Goal: Task Accomplishment & Management: Use online tool/utility

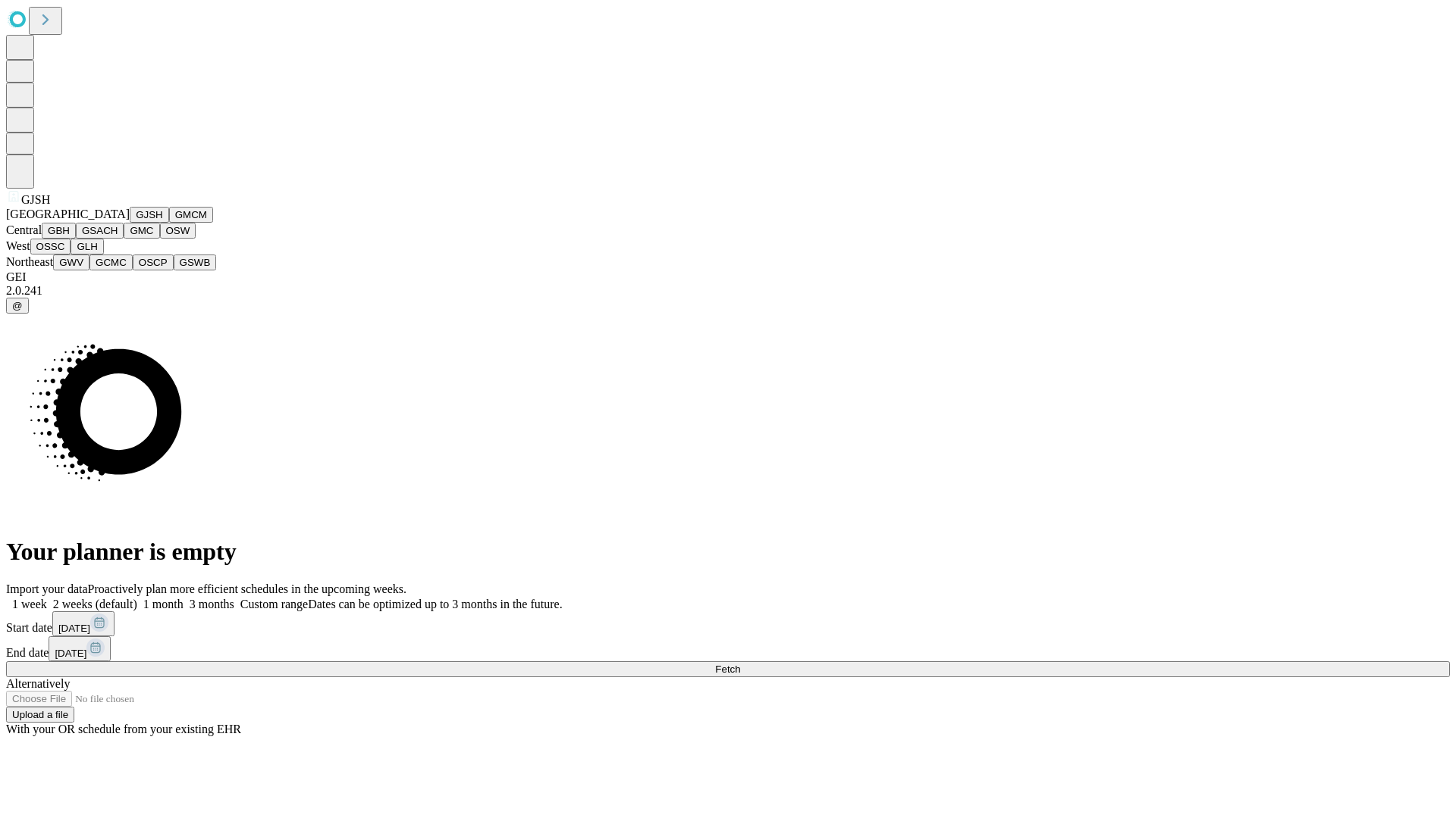
click at [129, 222] on button "GJSH" at bounding box center [149, 214] width 39 height 16
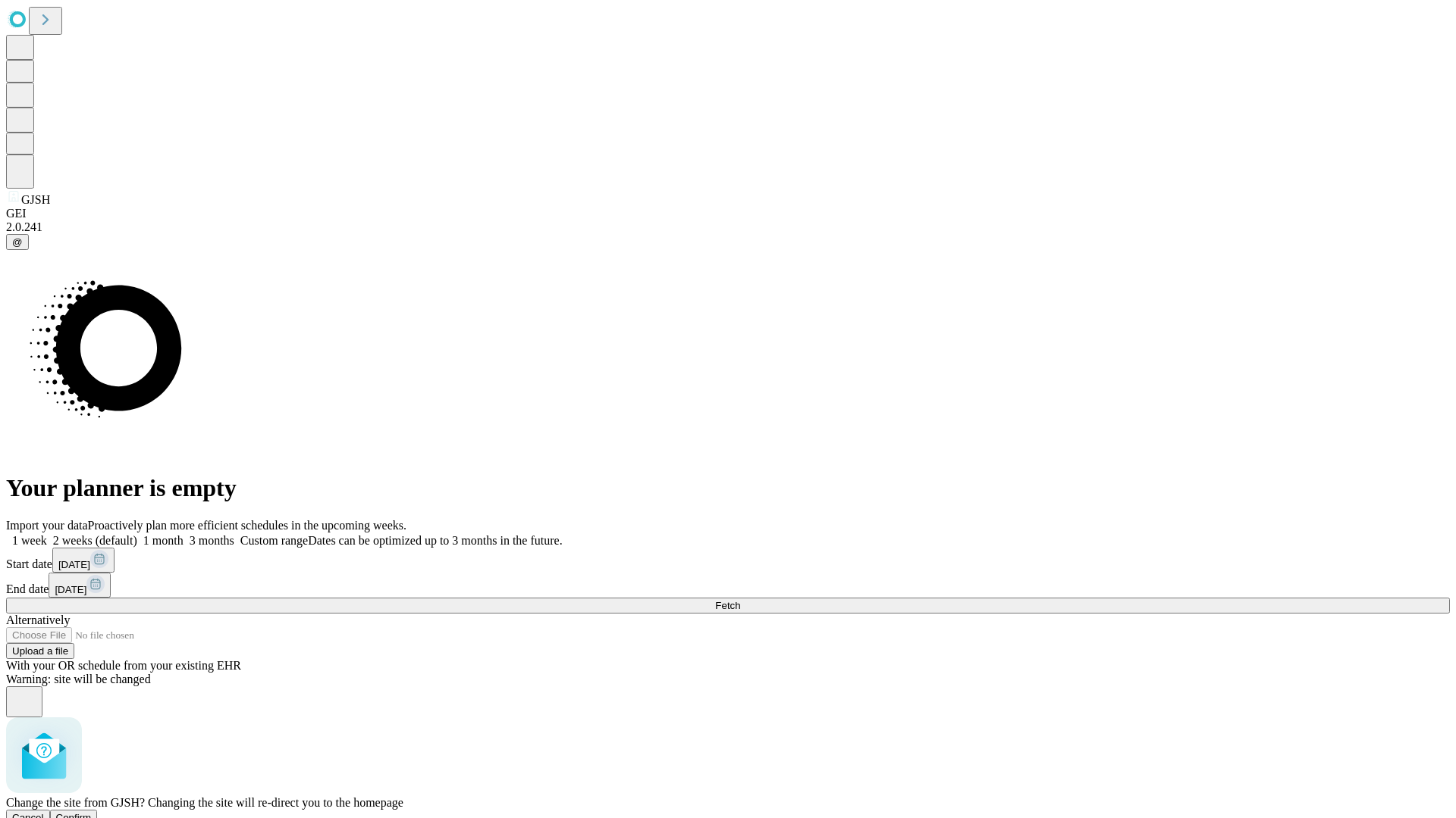
click at [92, 812] on span "Confirm" at bounding box center [74, 818] width 36 height 11
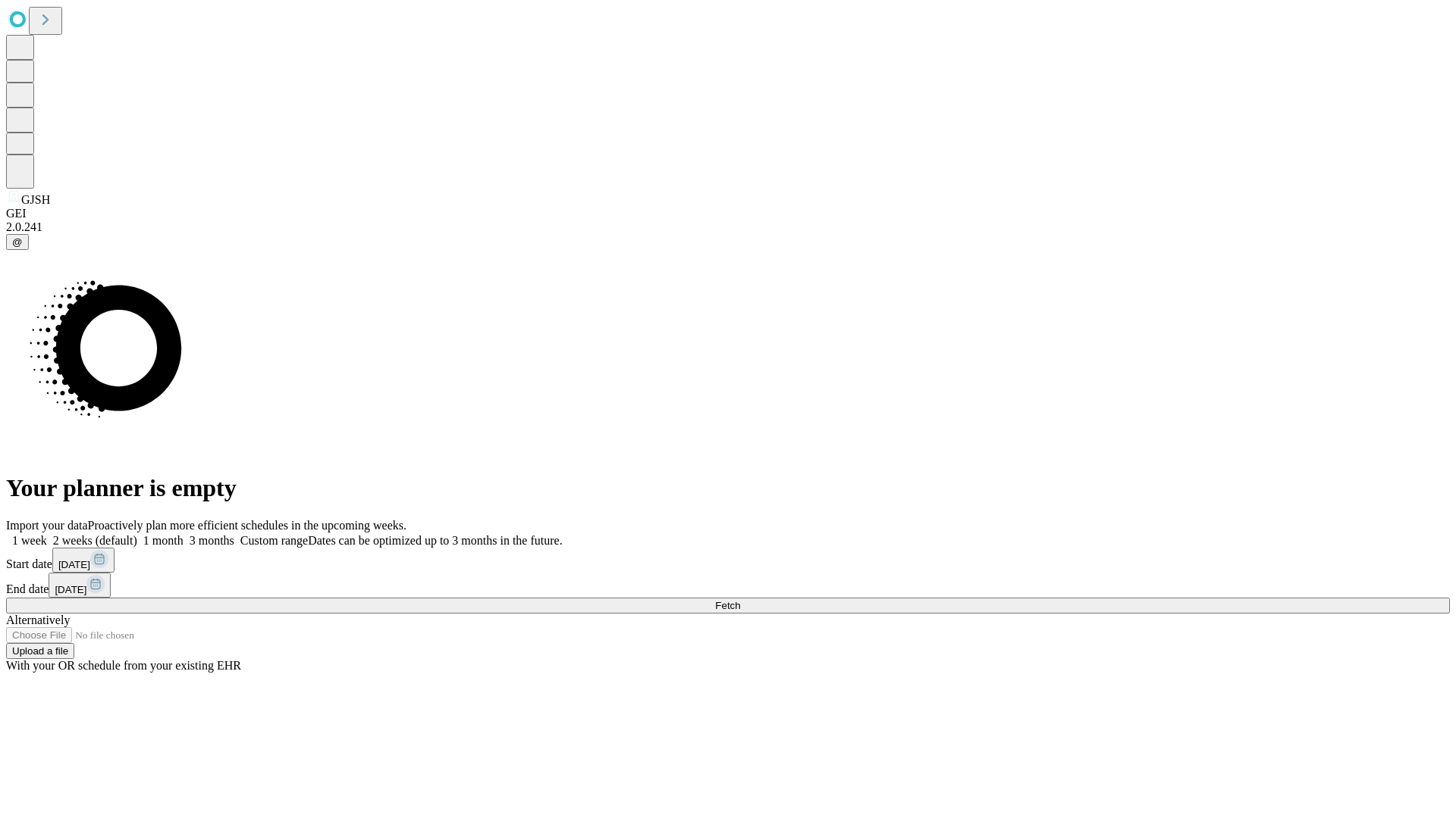
click at [183, 534] on label "1 month" at bounding box center [160, 541] width 47 height 13
click at [740, 600] on span "Fetch" at bounding box center [728, 606] width 25 height 11
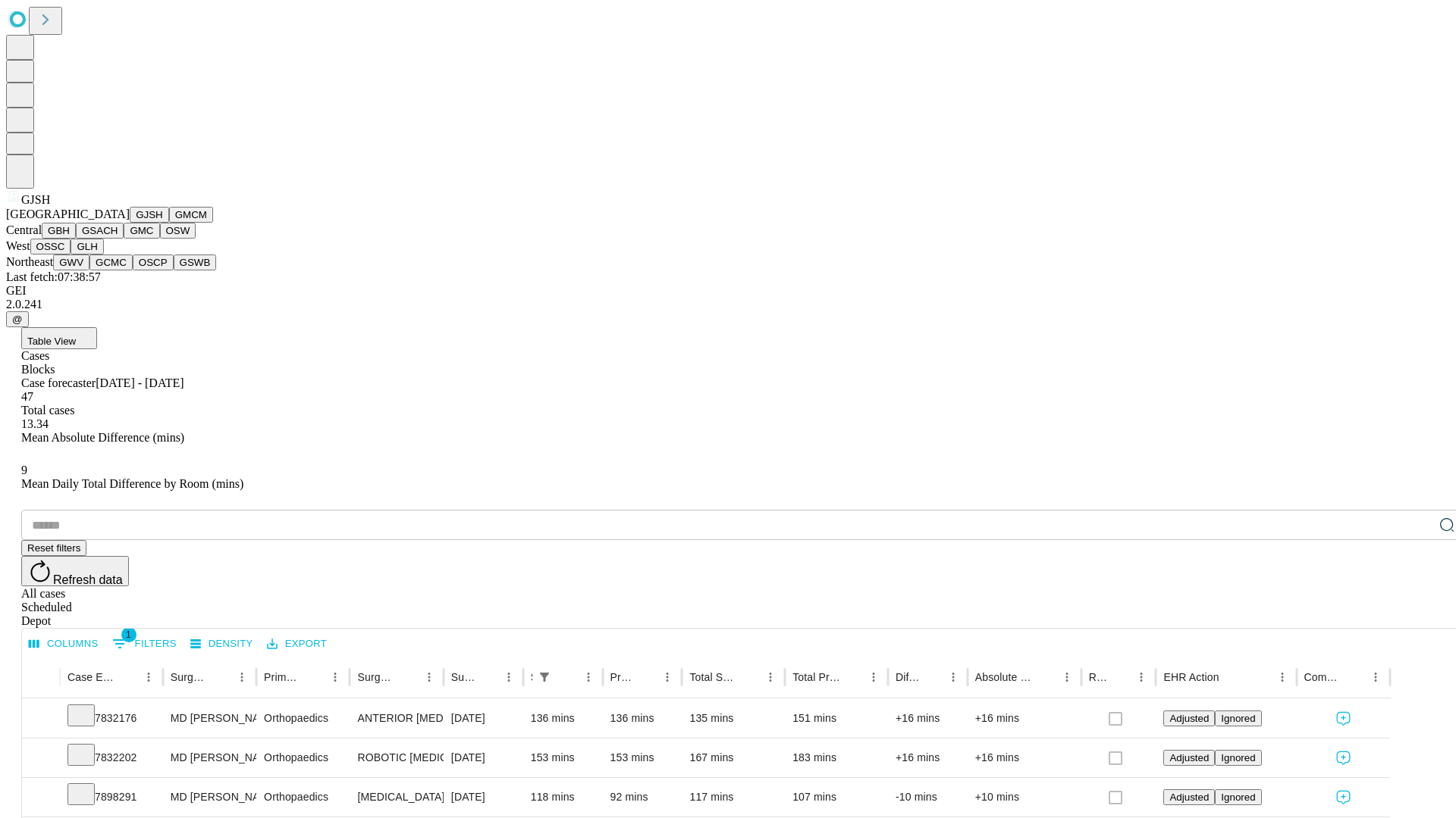
click at [169, 222] on button "GMCM" at bounding box center [192, 214] width 44 height 16
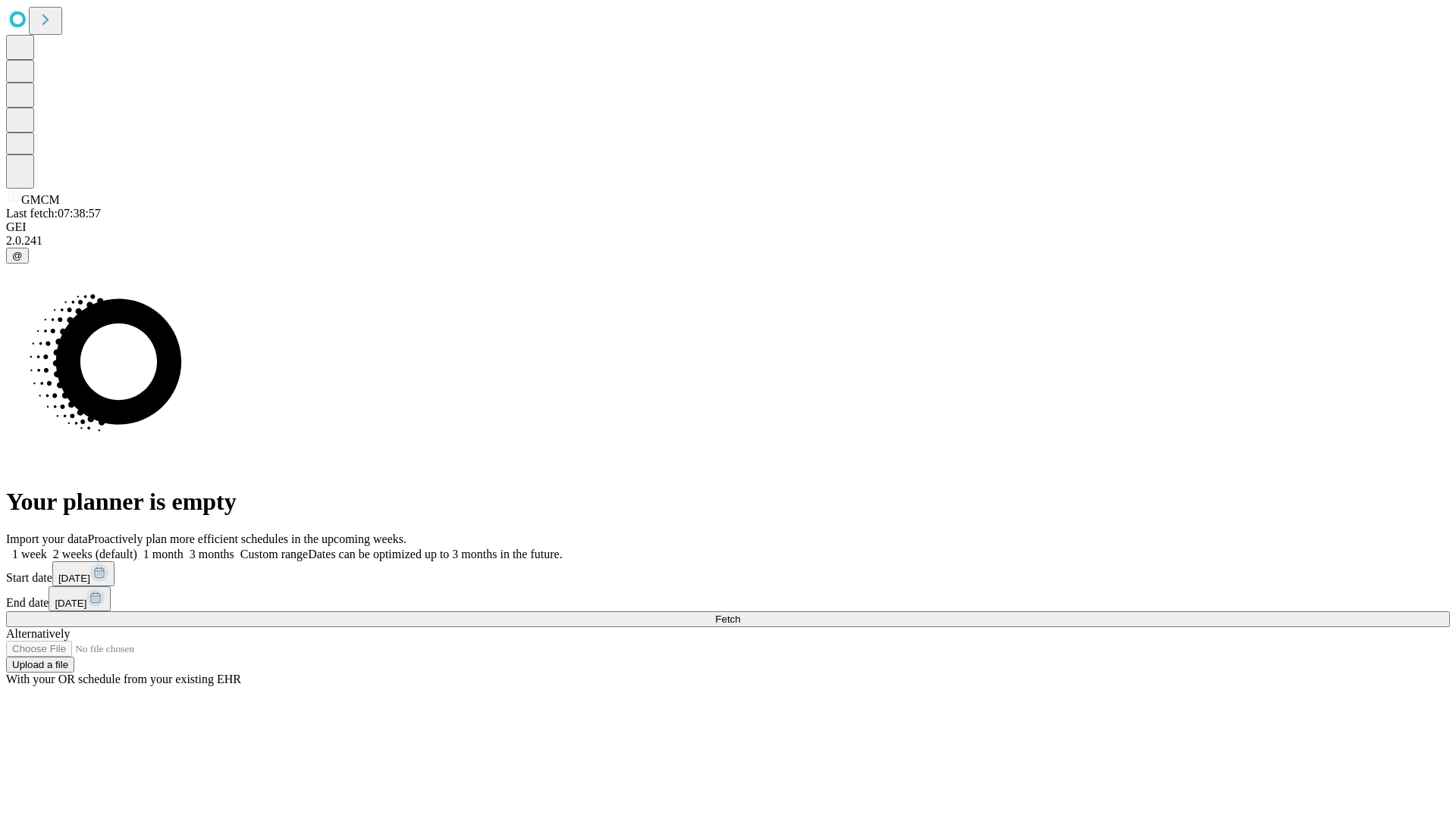
click at [183, 548] on label "1 month" at bounding box center [160, 555] width 47 height 13
click at [740, 614] on span "Fetch" at bounding box center [728, 619] width 25 height 11
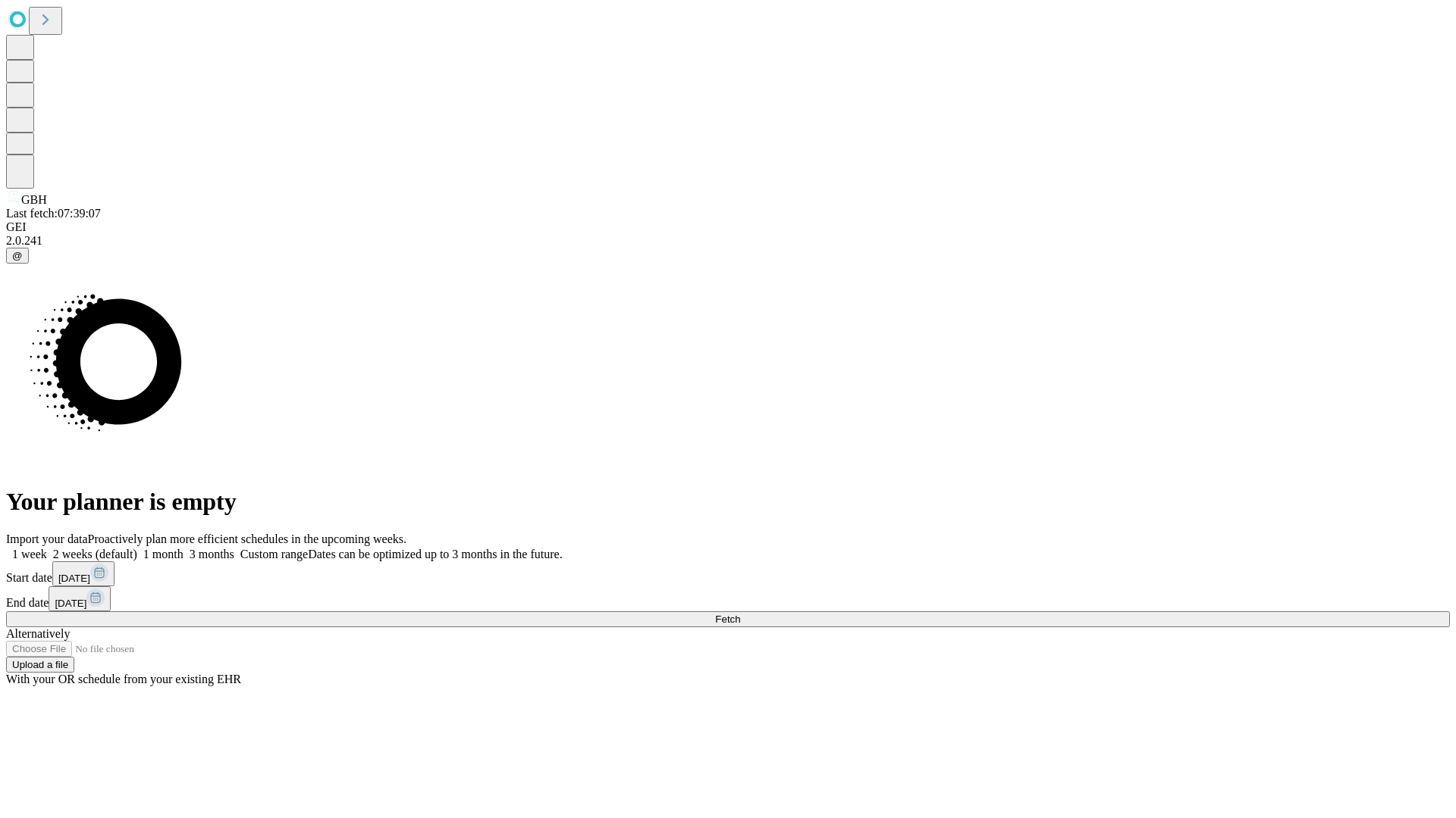
click at [183, 548] on label "1 month" at bounding box center [160, 555] width 47 height 13
click at [740, 614] on span "Fetch" at bounding box center [728, 619] width 25 height 11
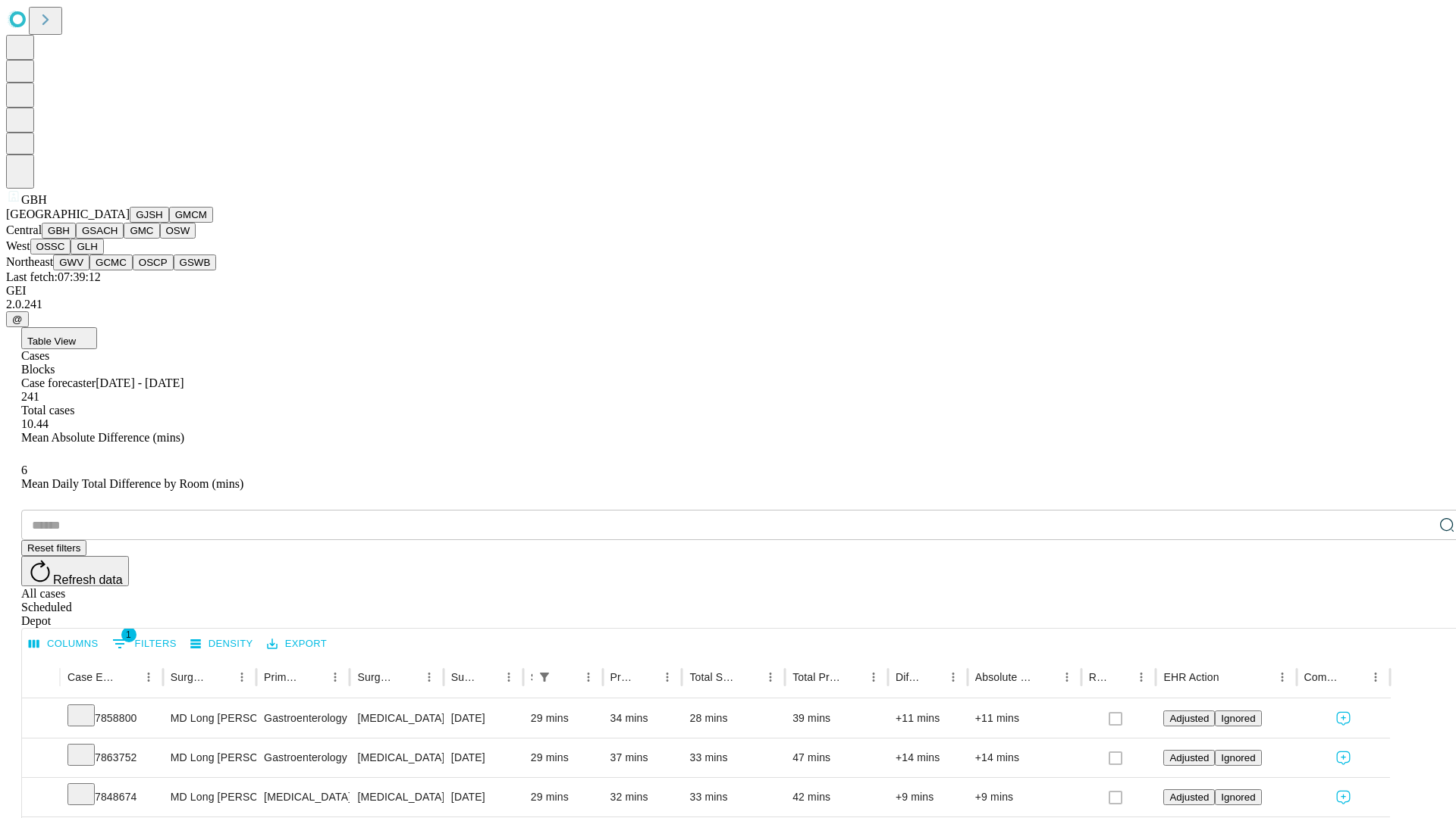
click at [118, 239] on button "GSACH" at bounding box center [100, 230] width 47 height 16
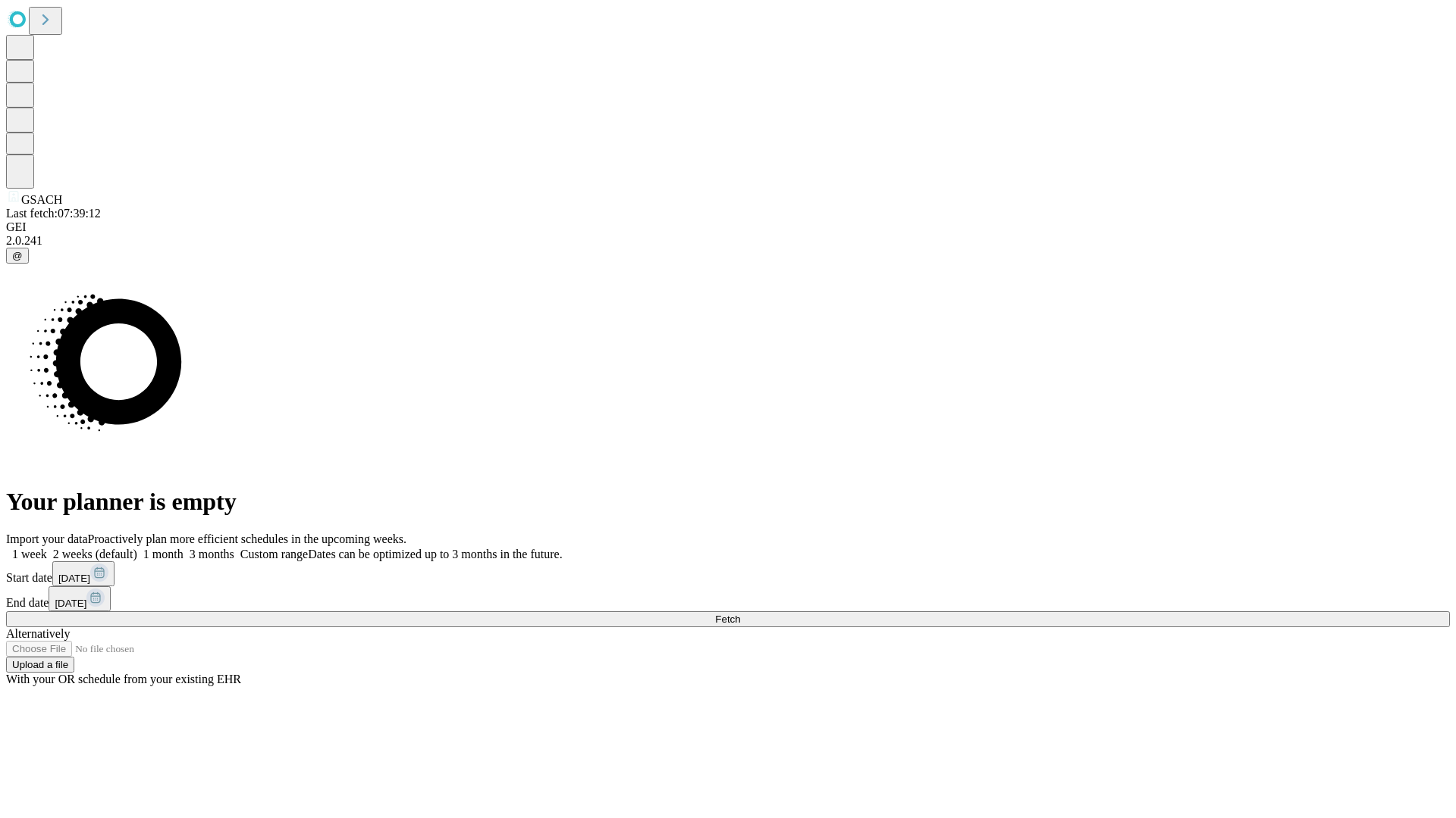
click at [183, 548] on label "1 month" at bounding box center [160, 555] width 47 height 13
click at [740, 614] on span "Fetch" at bounding box center [728, 619] width 25 height 11
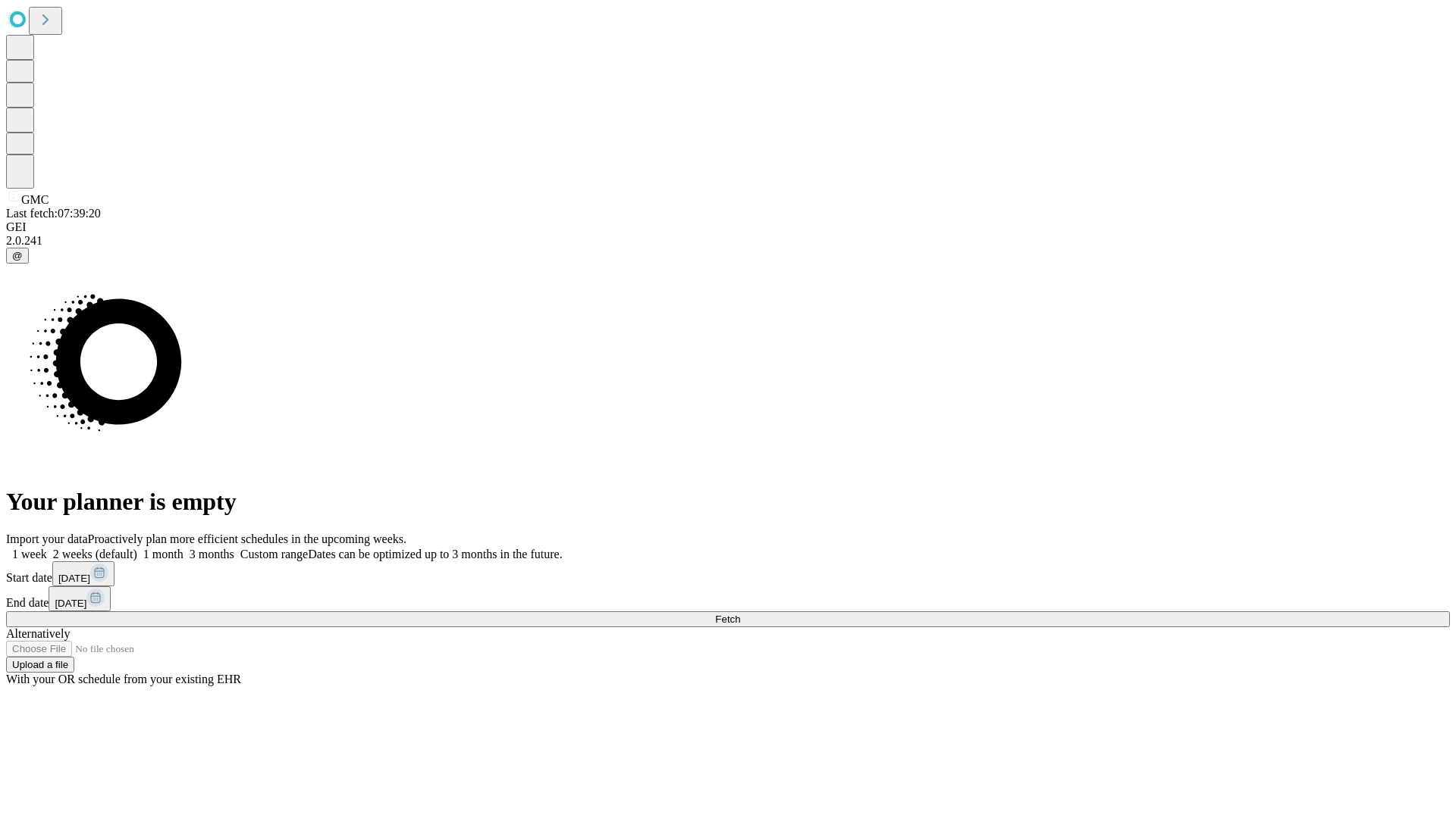
click at [183, 548] on label "1 month" at bounding box center [160, 555] width 47 height 13
click at [740, 614] on span "Fetch" at bounding box center [728, 619] width 25 height 11
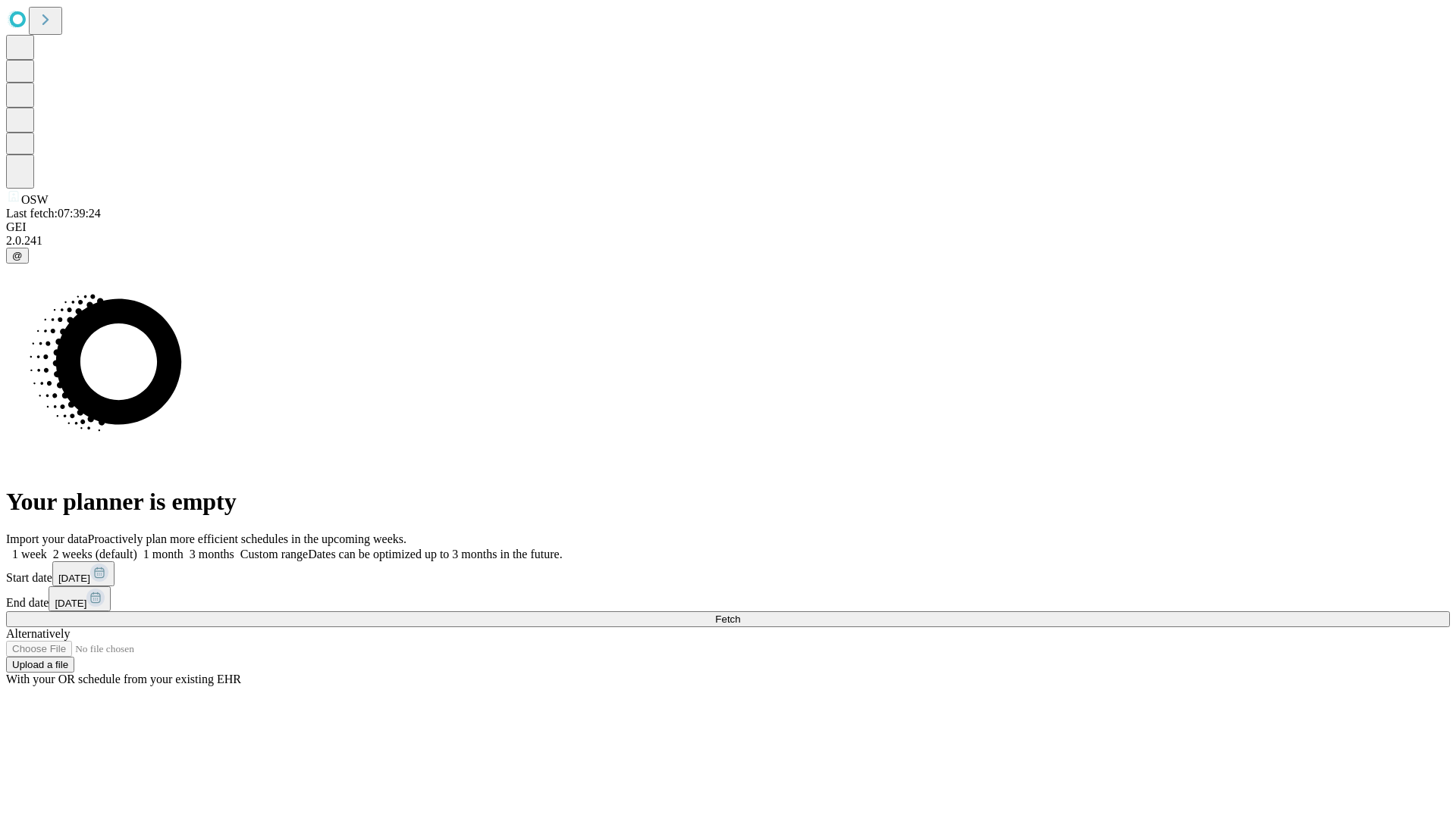
click at [183, 548] on label "1 month" at bounding box center [160, 555] width 47 height 13
click at [740, 614] on span "Fetch" at bounding box center [728, 619] width 25 height 11
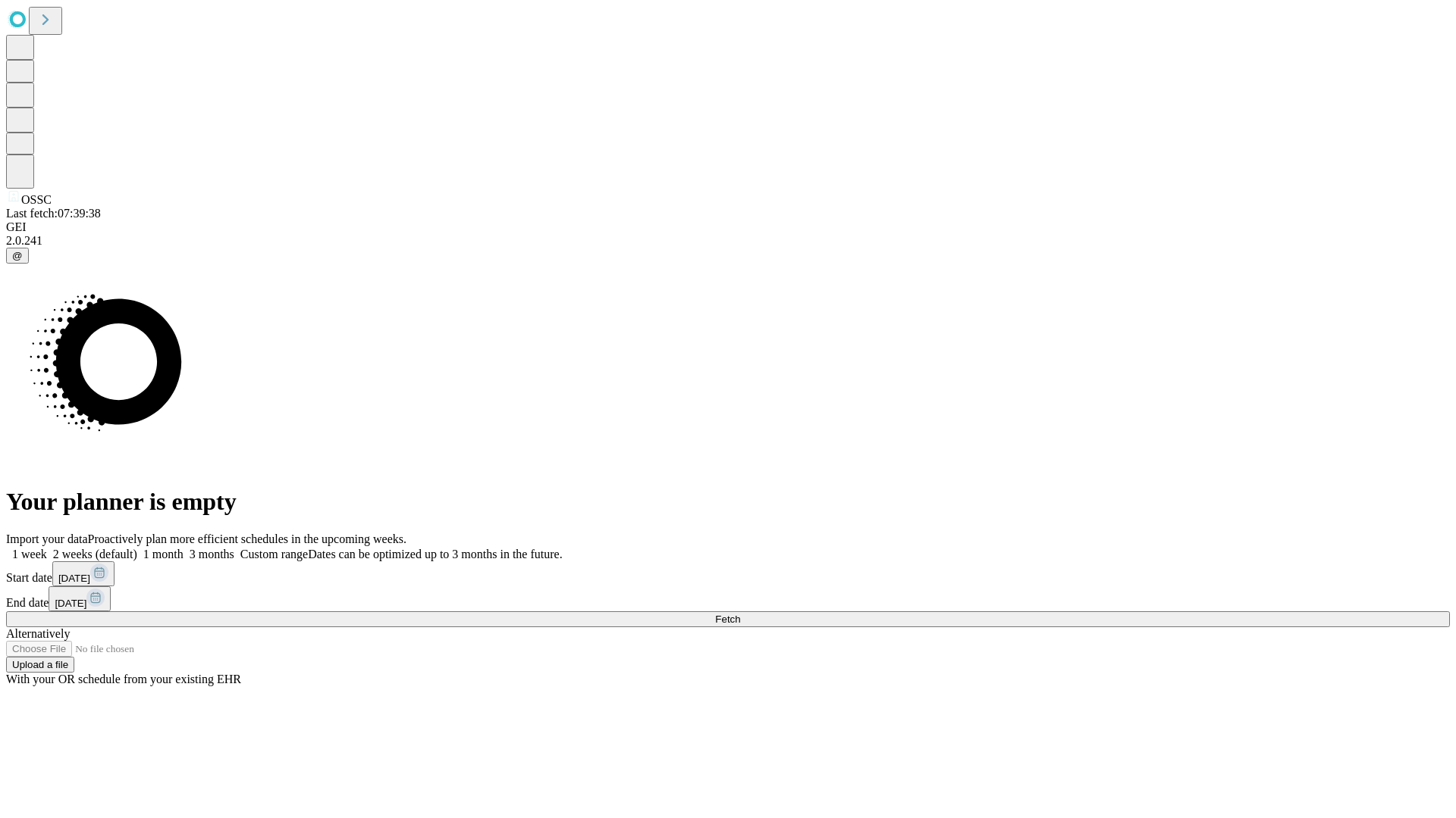
click at [183, 548] on label "1 month" at bounding box center [160, 555] width 47 height 13
click at [740, 614] on span "Fetch" at bounding box center [728, 619] width 25 height 11
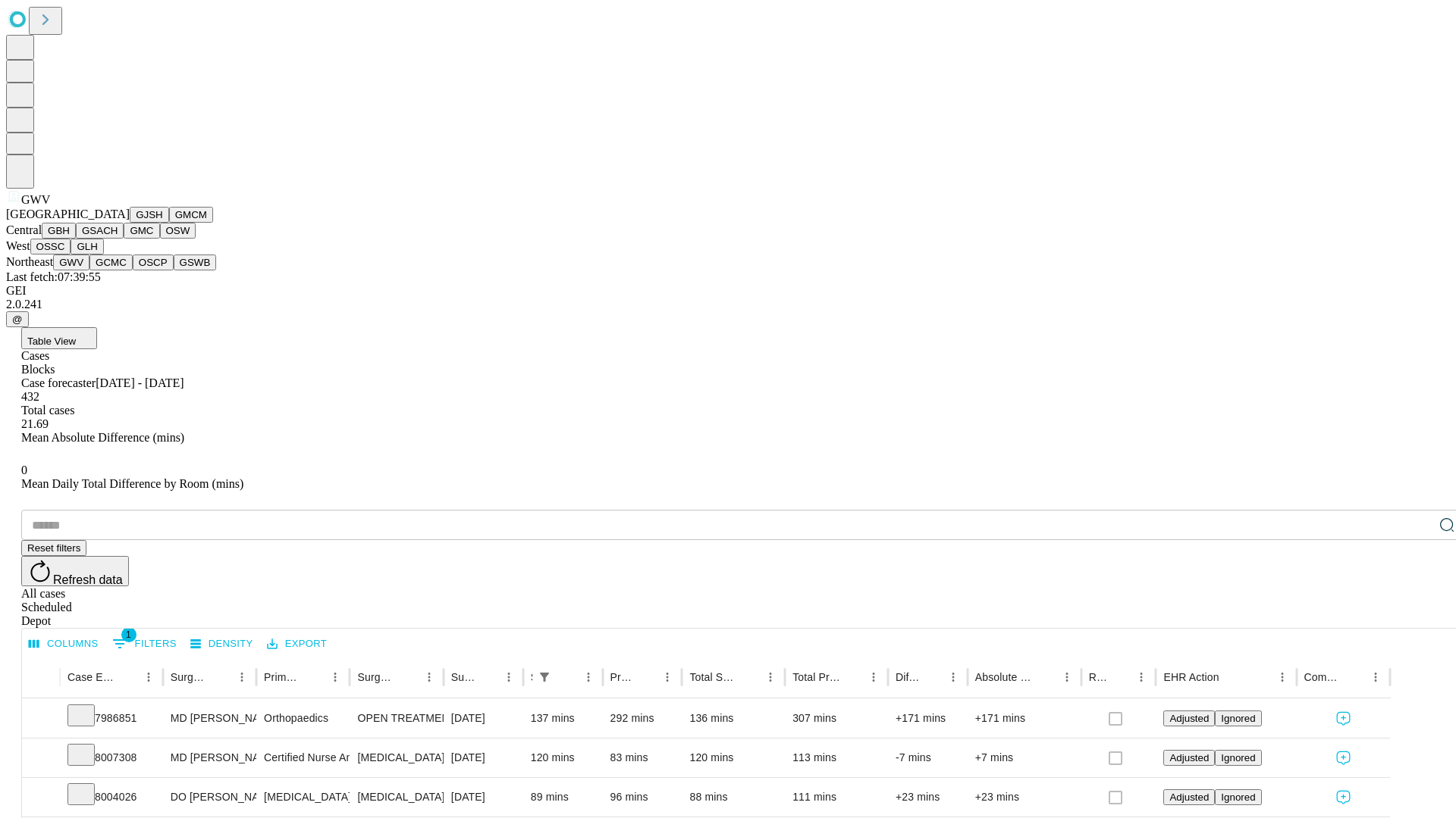
click at [118, 271] on button "GCMC" at bounding box center [110, 262] width 43 height 16
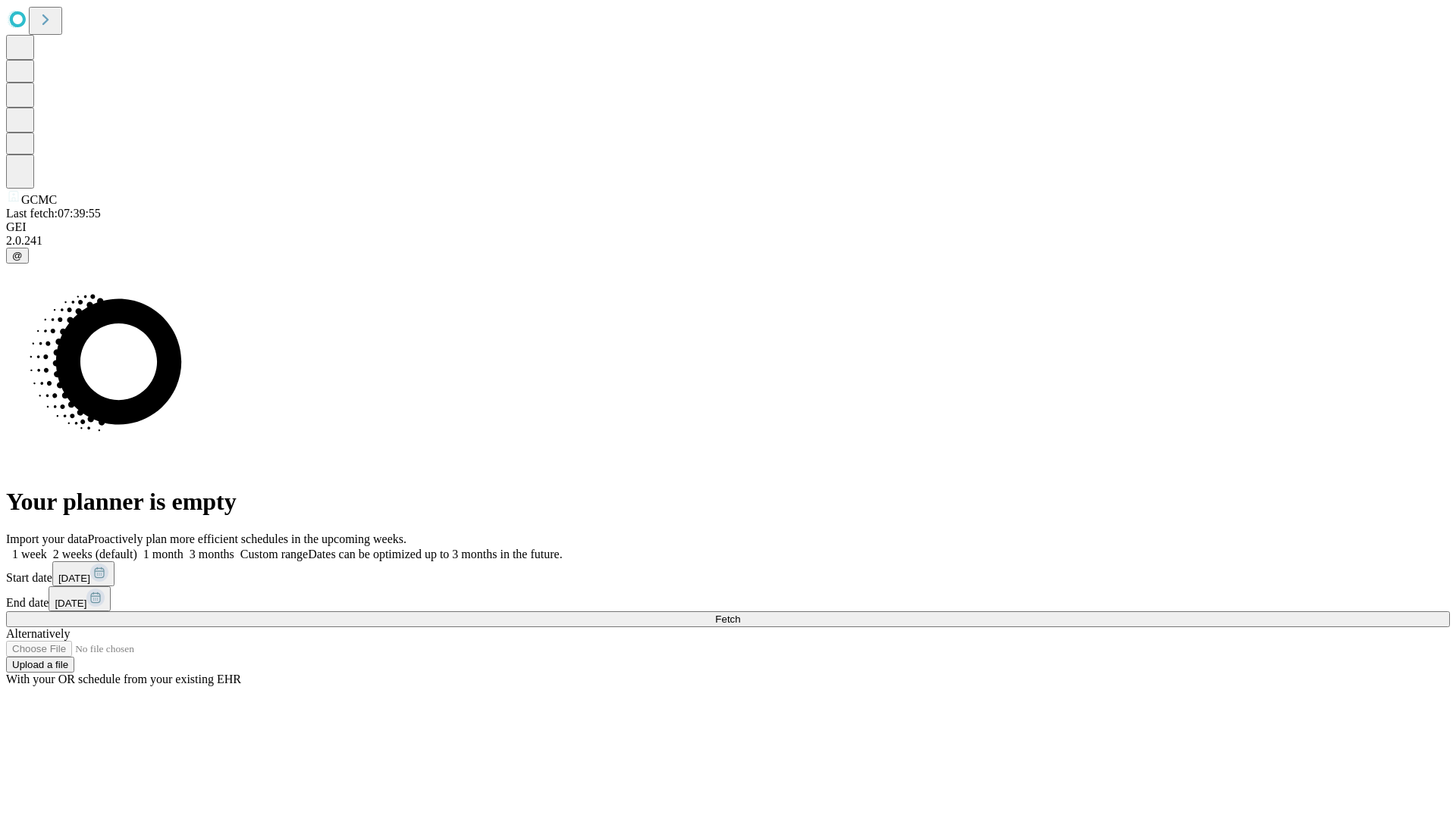
click at [740, 614] on span "Fetch" at bounding box center [728, 619] width 25 height 11
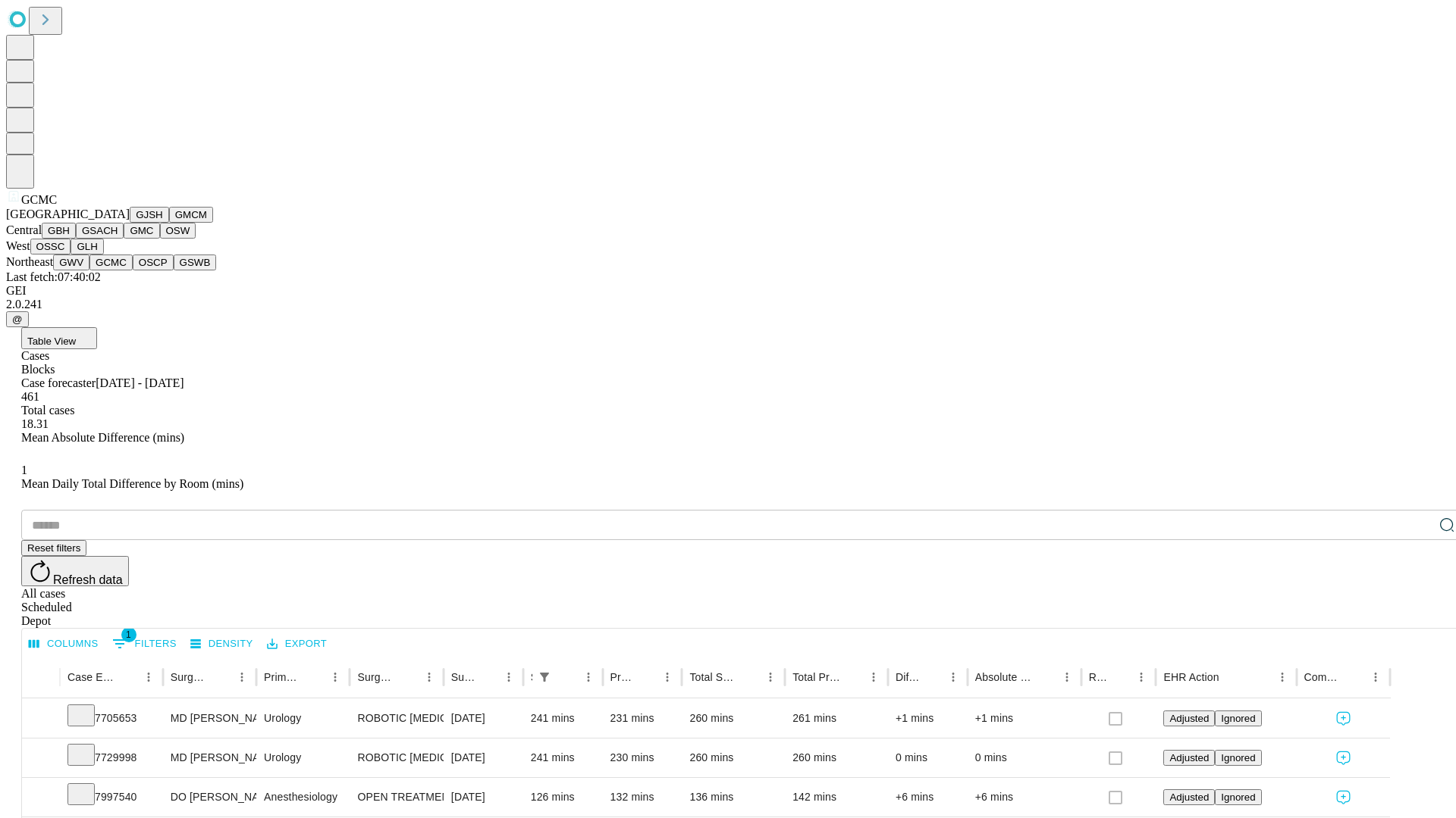
click at [133, 271] on button "OSCP" at bounding box center [153, 262] width 41 height 16
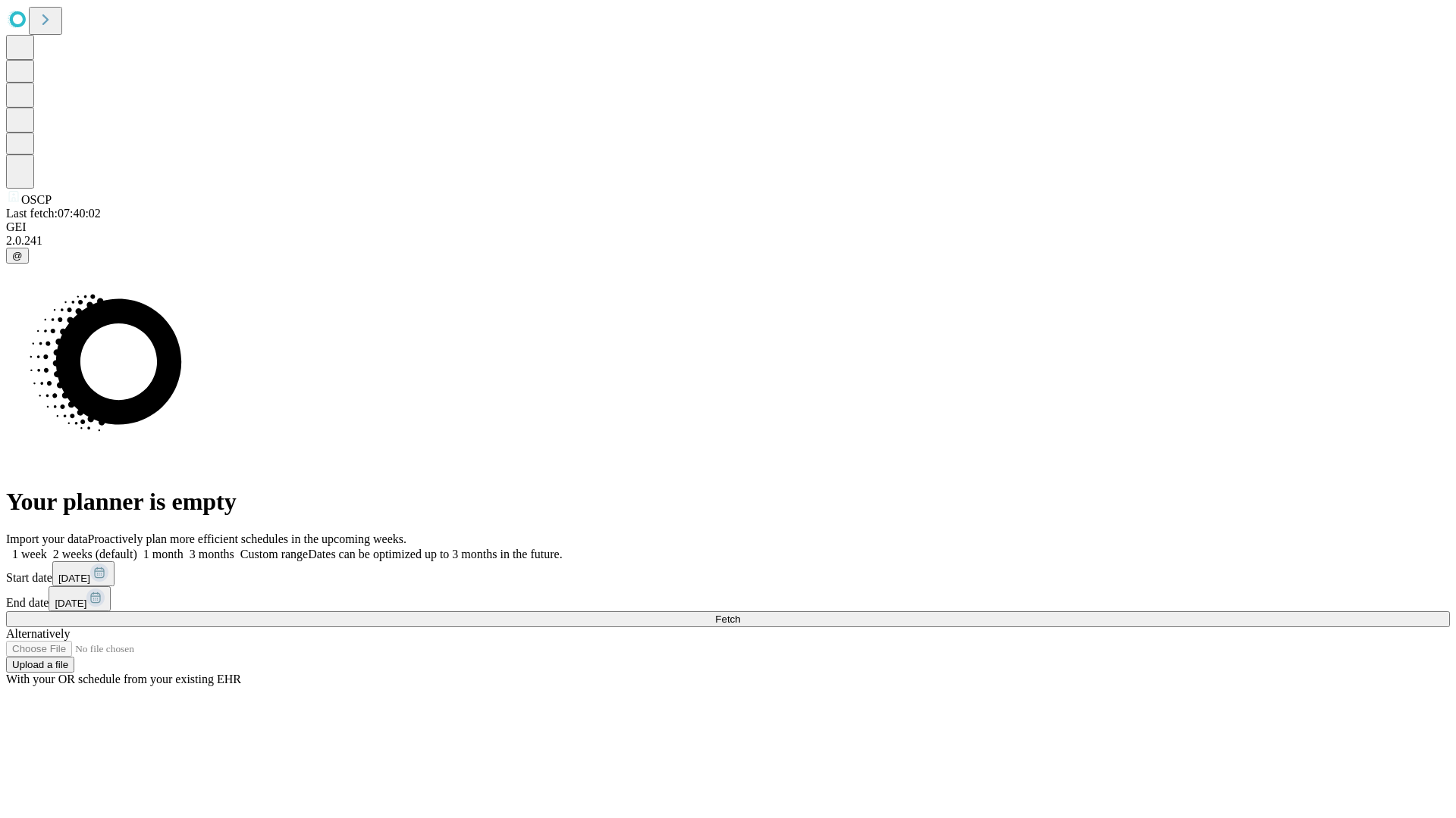
click at [183, 548] on label "1 month" at bounding box center [160, 555] width 47 height 13
click at [740, 614] on span "Fetch" at bounding box center [728, 619] width 25 height 11
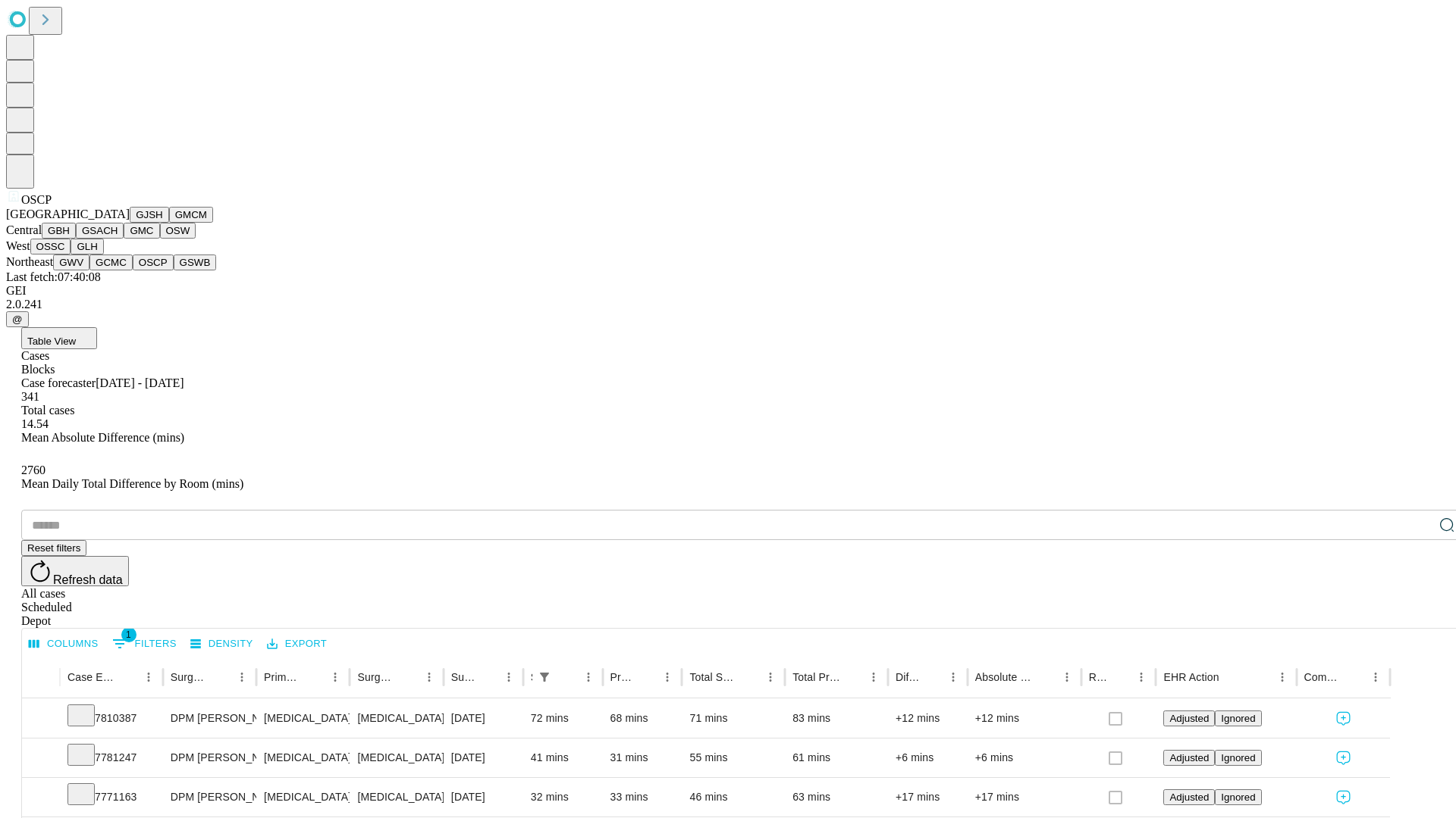
click at [174, 271] on button "GSWB" at bounding box center [195, 262] width 43 height 16
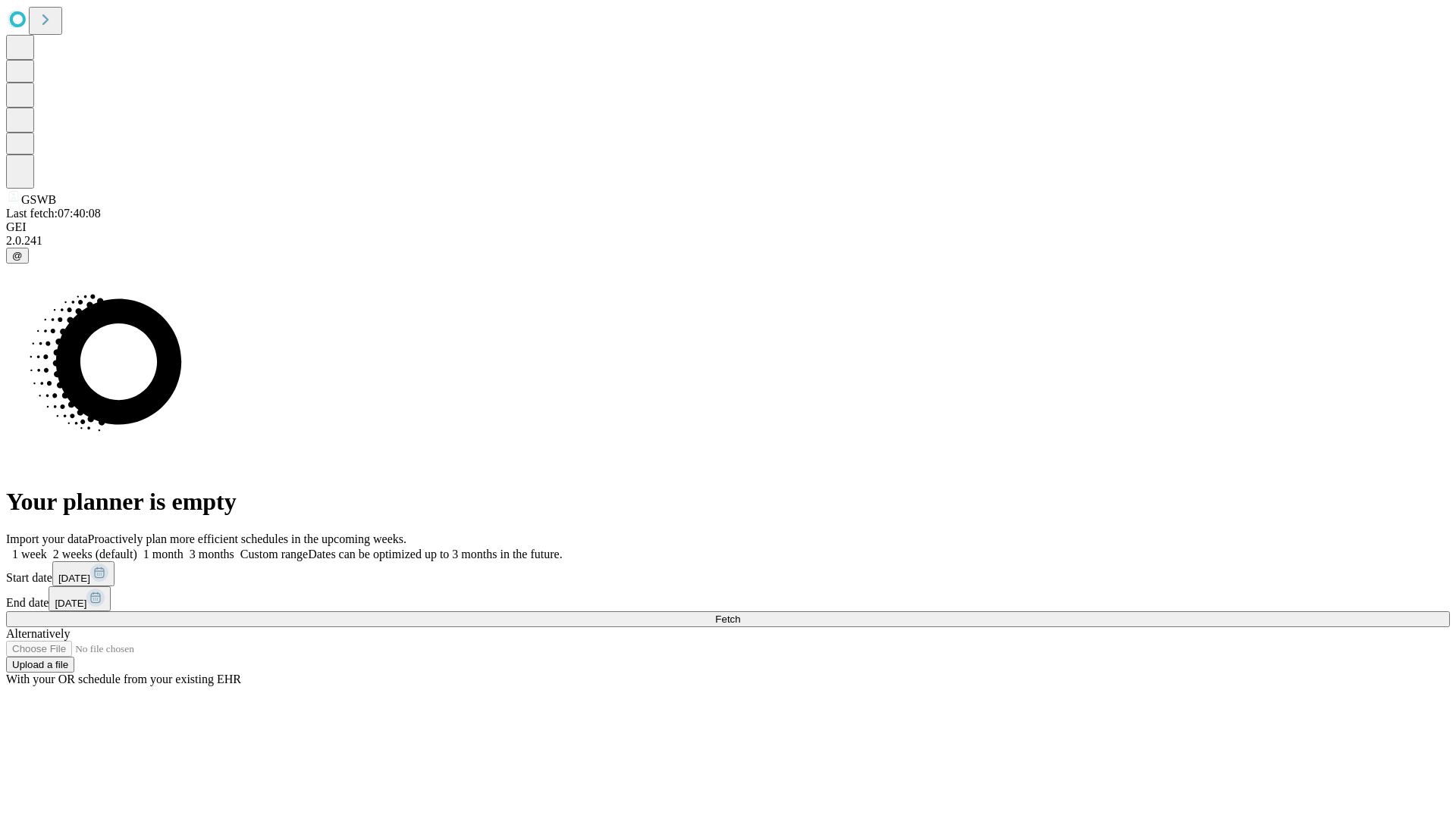
click at [183, 548] on label "1 month" at bounding box center [160, 555] width 47 height 13
click at [740, 614] on span "Fetch" at bounding box center [728, 619] width 25 height 11
